Goal: Task Accomplishment & Management: Manage account settings

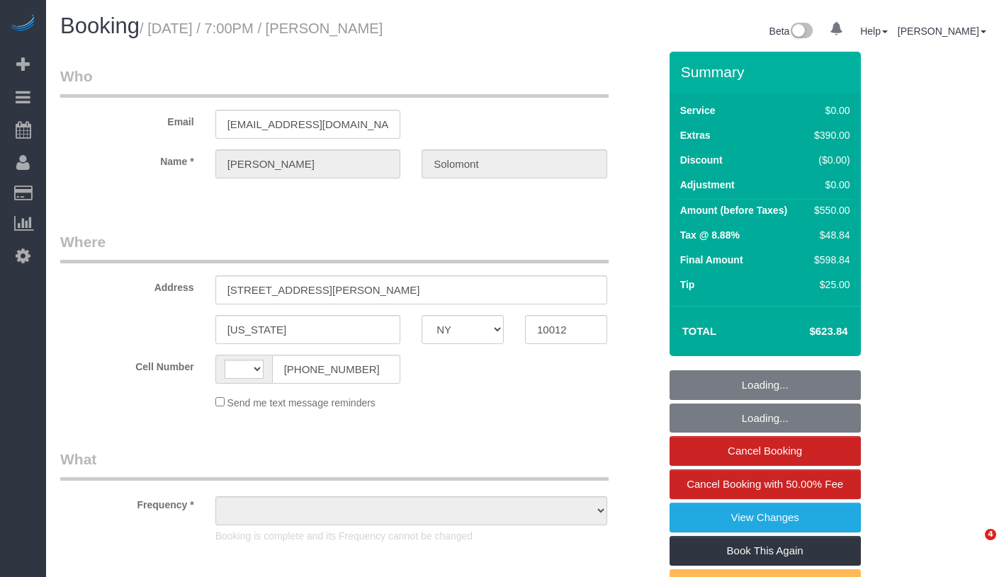
select select "NY"
select select "object:507"
select select "number:56"
select select "number:90"
select select "number:15"
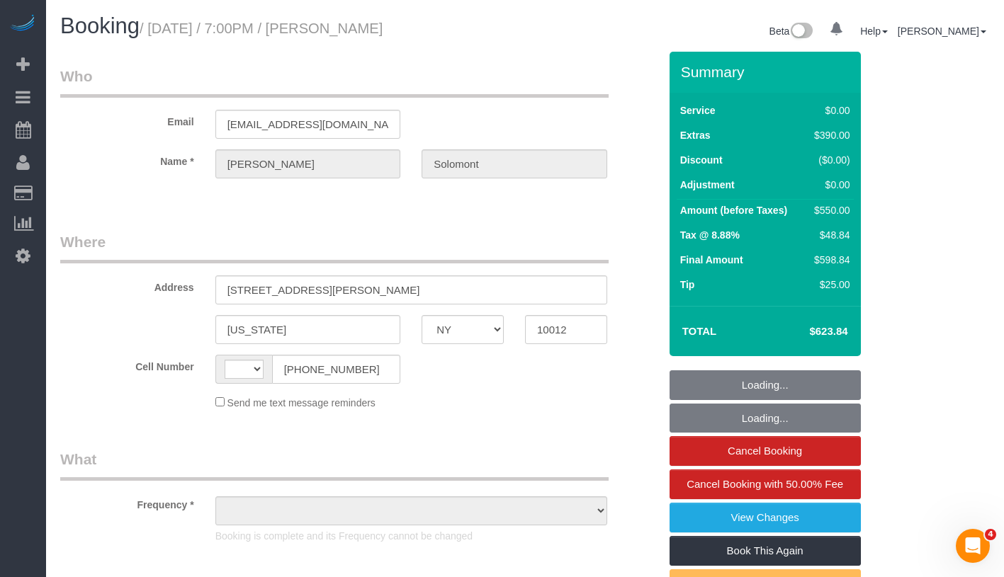
select select "number:7"
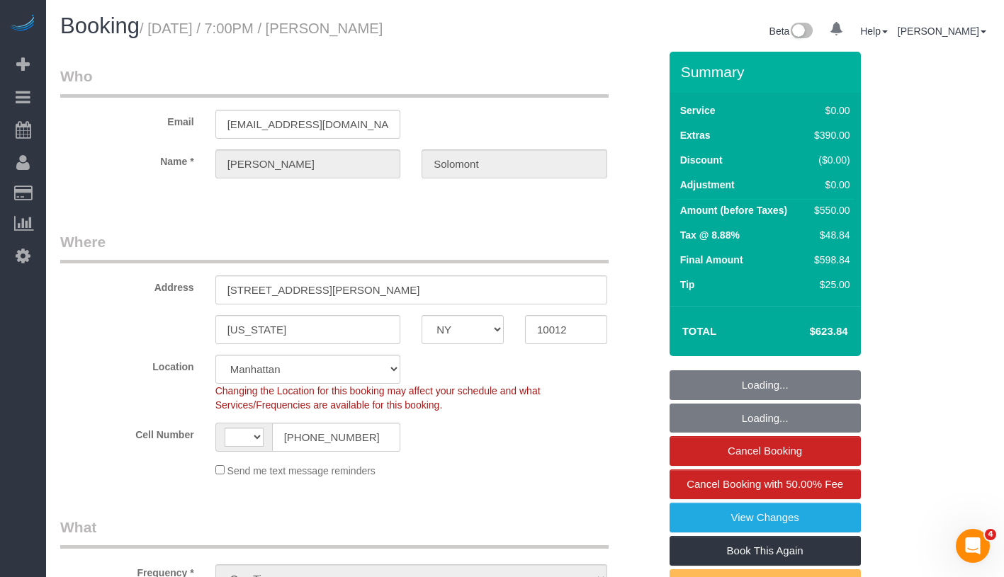
select select "object:905"
select select "string:[GEOGRAPHIC_DATA]"
select select "string:stripe-pm_1S4eHK4VGloSiKo768nkC31s"
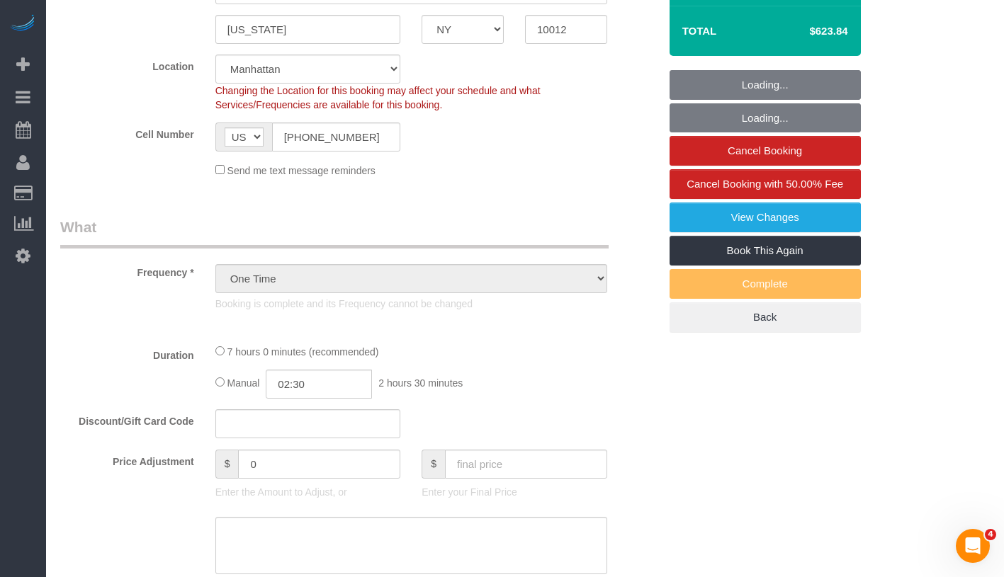
select select "spot1"
select select "1"
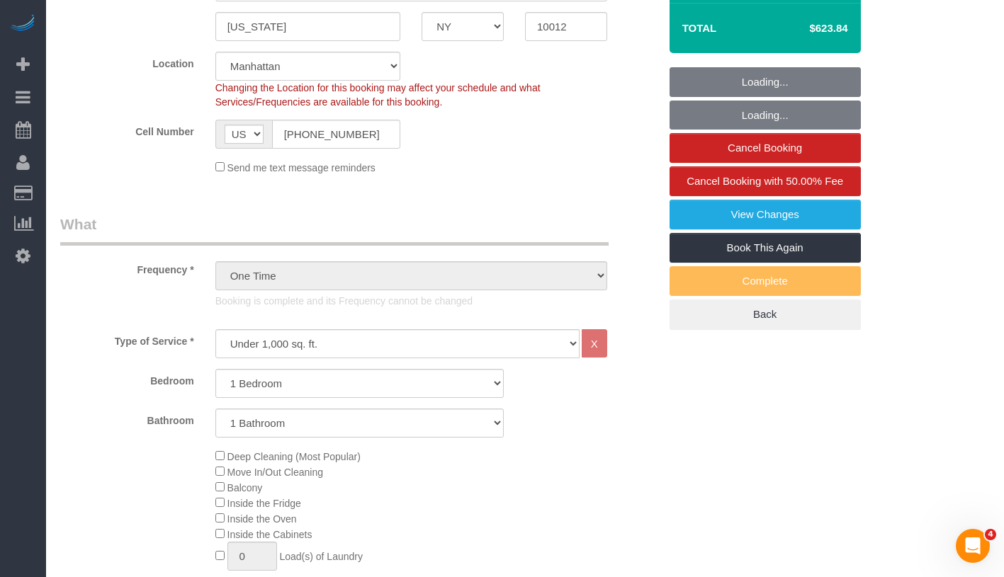
select select "1"
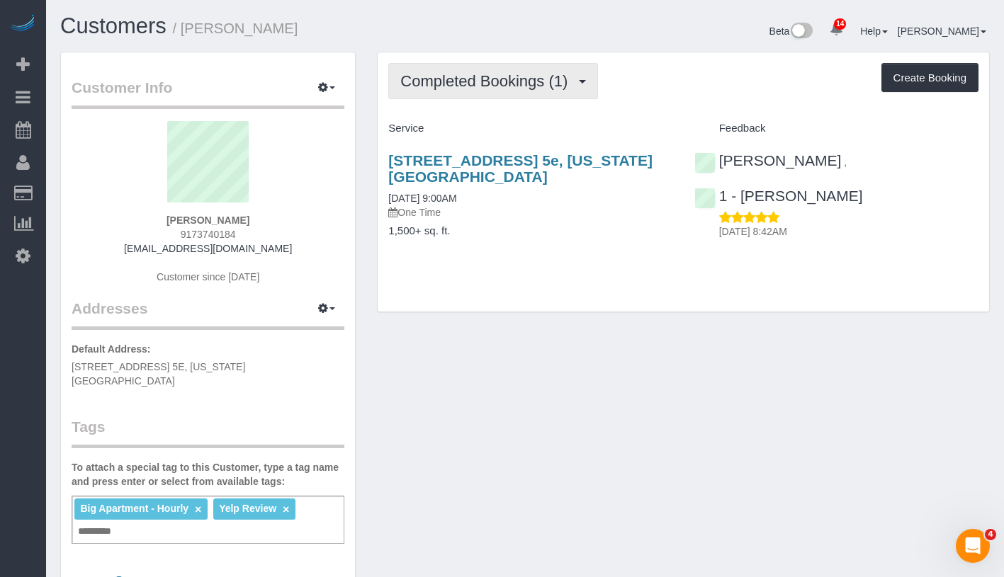
click at [505, 90] on button "Completed Bookings (1)" at bounding box center [493, 81] width 210 height 36
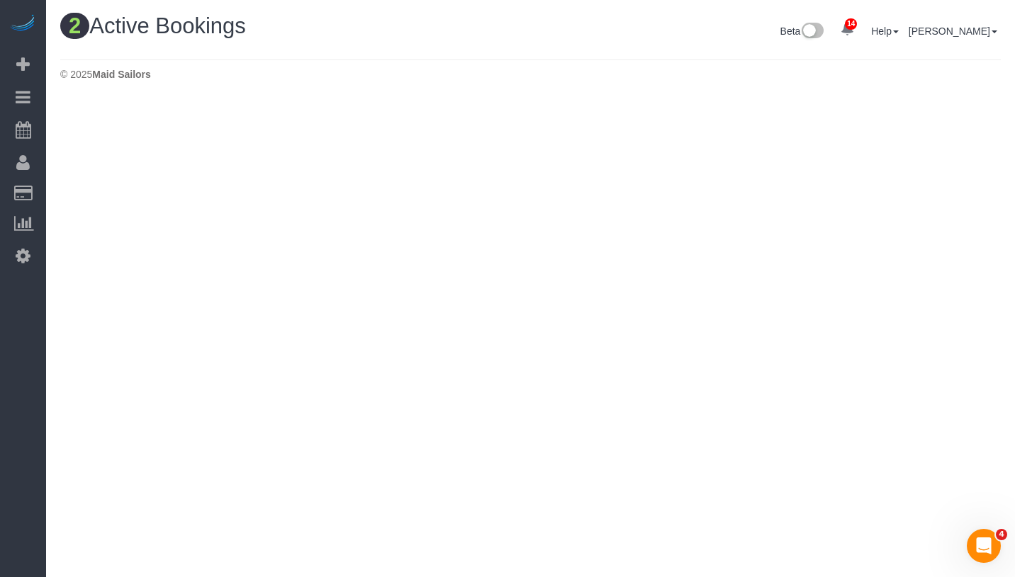
click at [813, 67] on div "© 2025 Maid Sailors" at bounding box center [530, 74] width 940 height 14
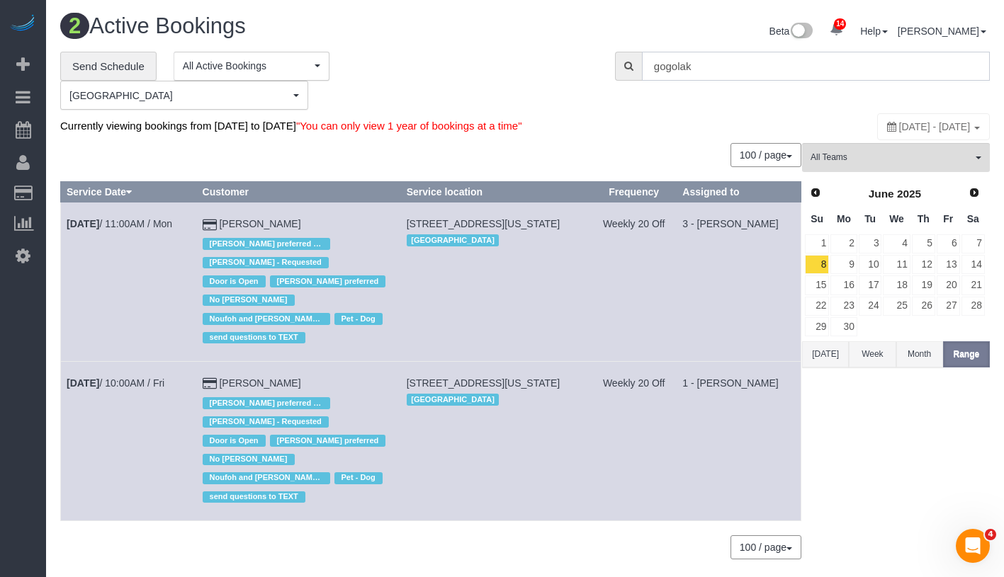
click at [813, 66] on input "gogolak" at bounding box center [816, 66] width 348 height 29
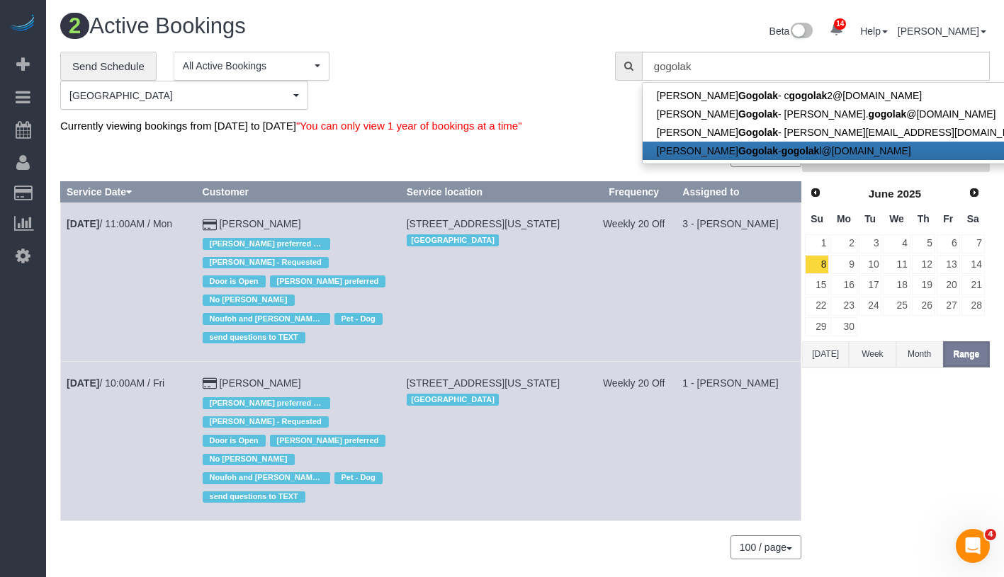
click at [738, 152] on strong "Gogolak" at bounding box center [758, 150] width 40 height 11
type input "gogolakl@gmail.com"
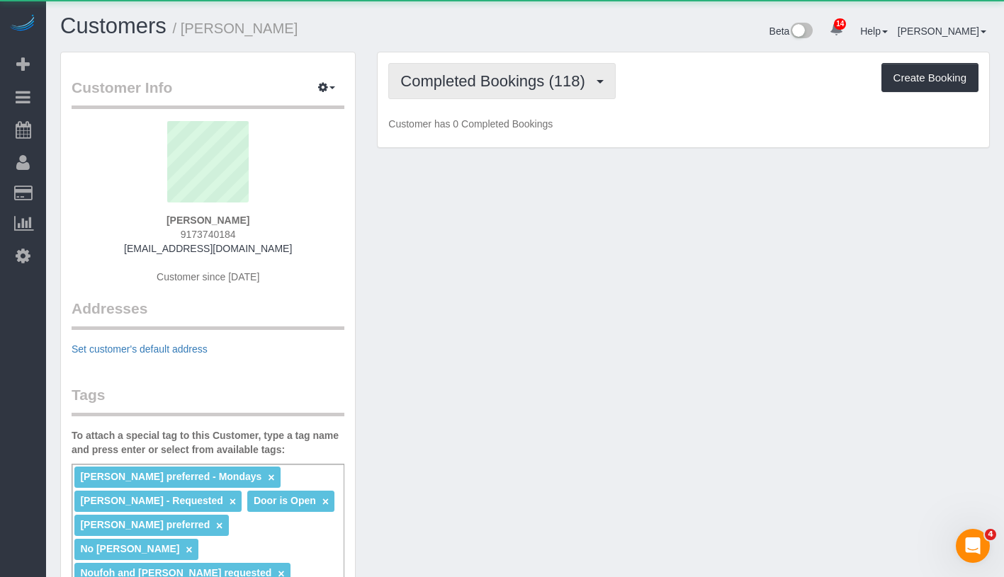
click at [493, 81] on span "Completed Bookings (118)" at bounding box center [495, 81] width 191 height 18
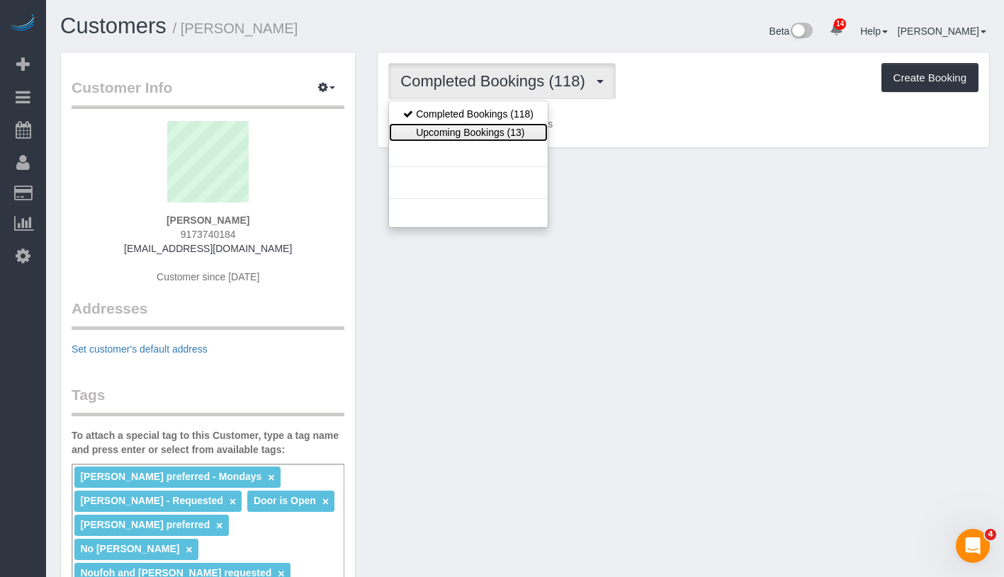
click at [493, 123] on link "Upcoming Bookings (13)" at bounding box center [468, 132] width 159 height 18
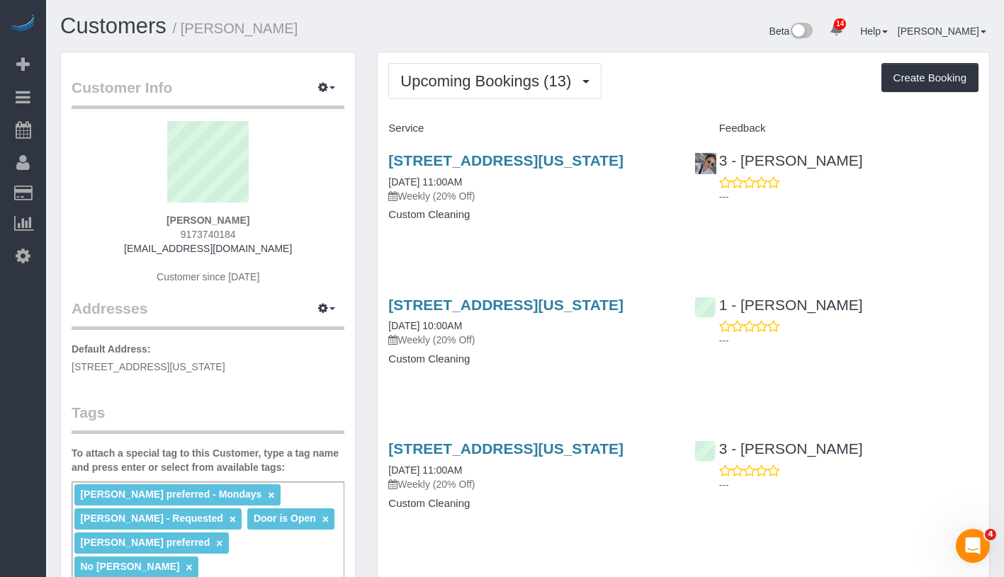
drag, startPoint x: 150, startPoint y: 223, endPoint x: 276, endPoint y: 223, distance: 125.4
click at [276, 223] on div "Leonora Gogolak 9173740184 gogolakl@gmail.com Customer since 2023" at bounding box center [208, 209] width 273 height 177
copy strong "Leonora Gogolak"
drag, startPoint x: 382, startPoint y: 197, endPoint x: 520, endPoint y: 195, distance: 138.2
click at [520, 195] on div "336 Central Park West, Apt 5e, New York, NY 10025 09/08/2025 11:00AM Weekly (20…" at bounding box center [530, 194] width 305 height 109
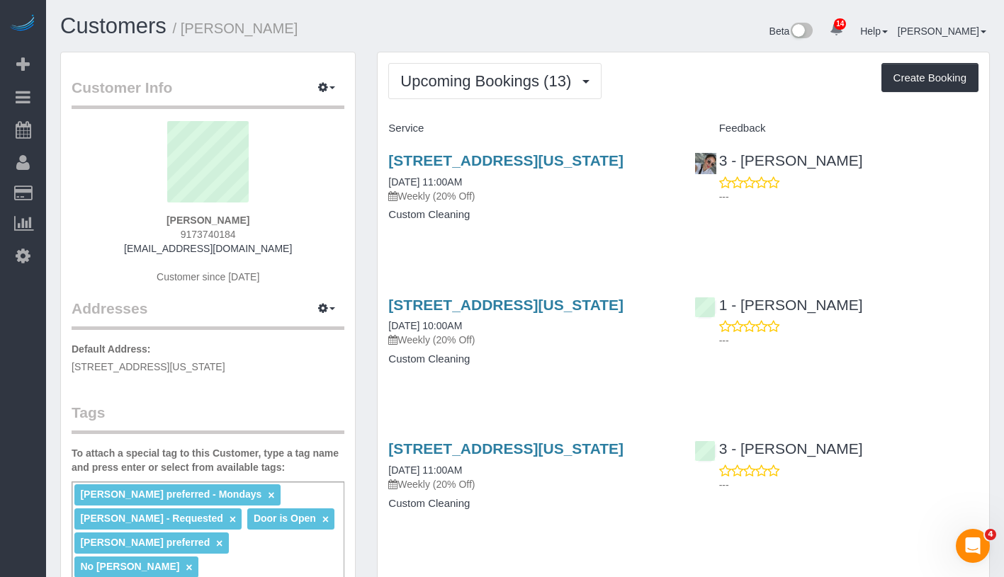
copy link "09/08/2025 11:00AM"
